Goal: Browse casually: Explore the website without a specific task or goal

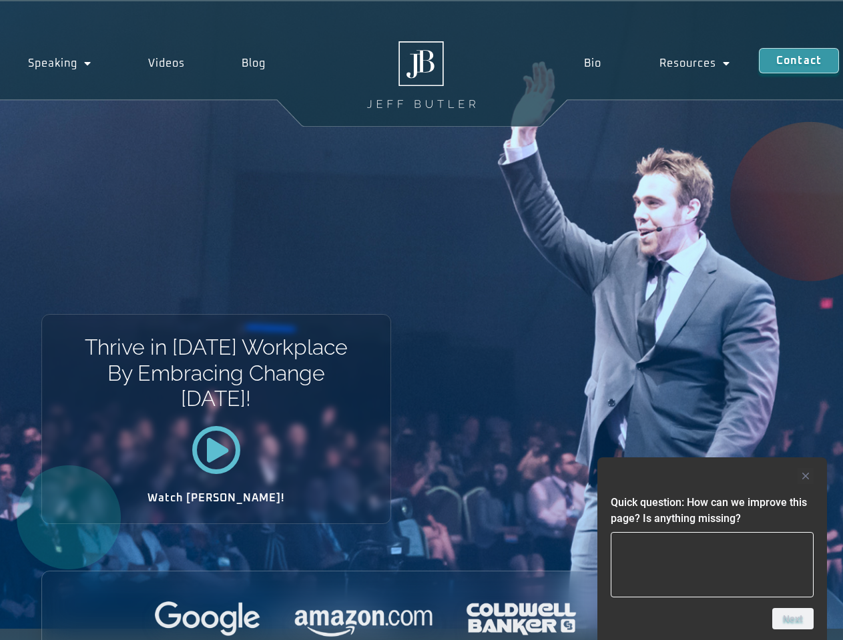
click at [421, 320] on div "Thrive in Tomorrow’s Workplace By Embracing Change Today! Watch Jeff!" at bounding box center [421, 315] width 843 height 628
click at [712, 476] on div at bounding box center [711, 476] width 203 height 16
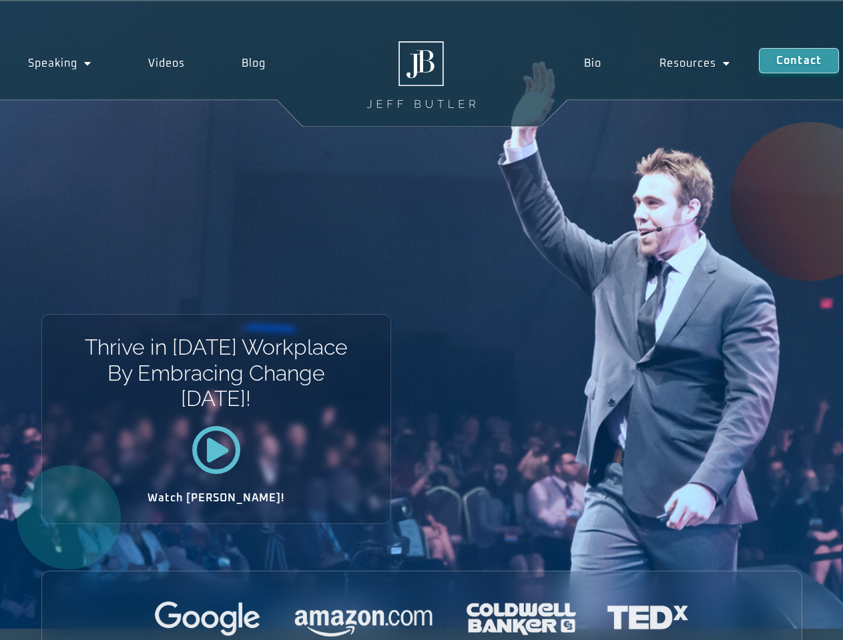
click at [792, 619] on div at bounding box center [421, 620] width 759 height 37
